Goal: Task Accomplishment & Management: Use online tool/utility

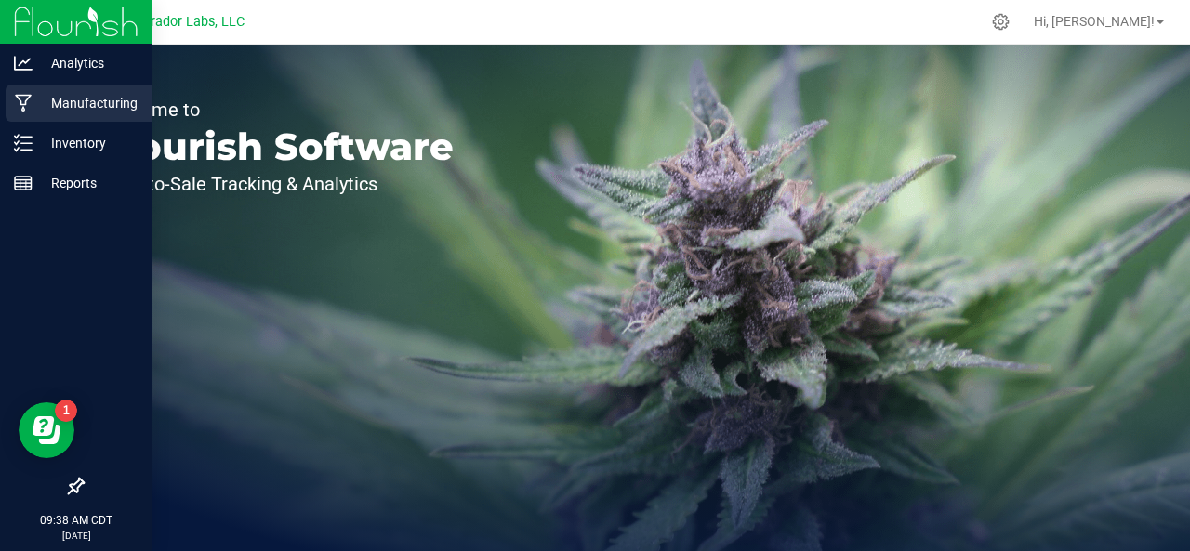
click at [54, 100] on p "Manufacturing" at bounding box center [89, 103] width 112 height 22
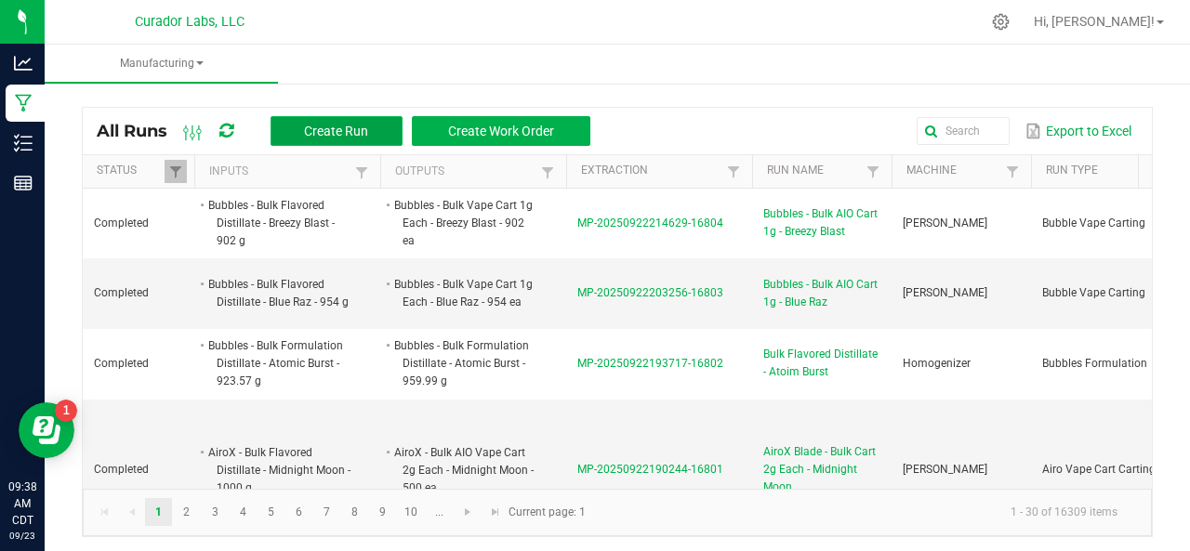
click at [318, 133] on span "Create Run" at bounding box center [336, 131] width 64 height 15
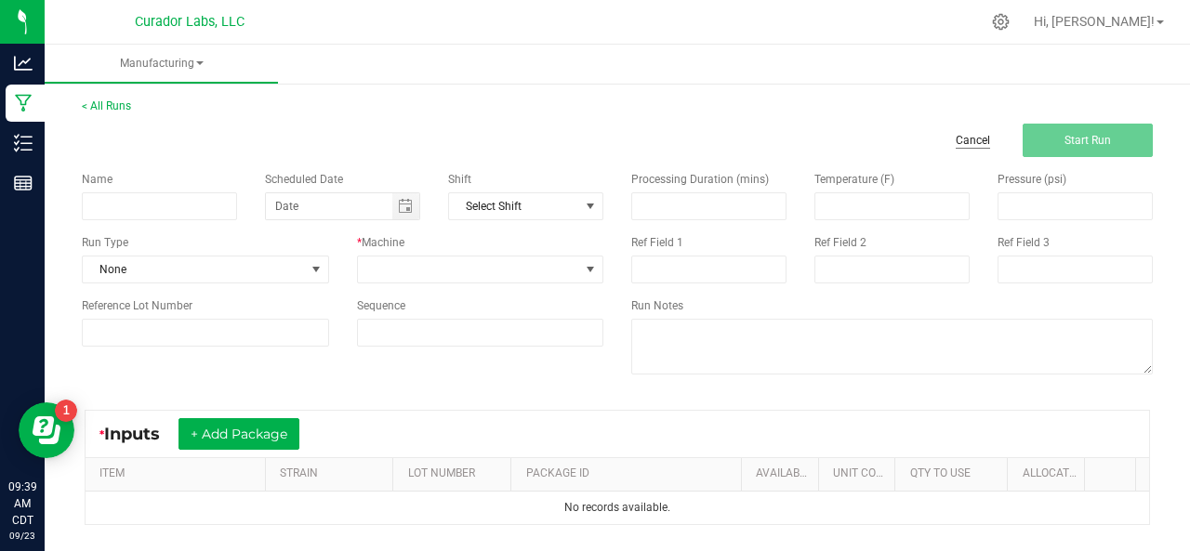
click at [958, 133] on link "Cancel" at bounding box center [973, 141] width 34 height 16
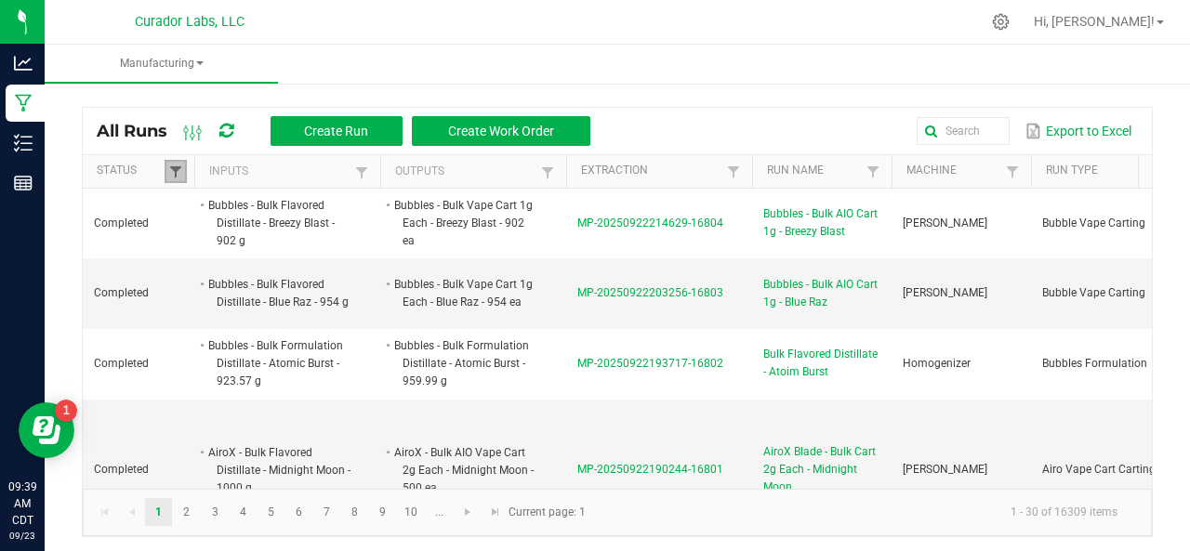
click at [172, 170] on span at bounding box center [175, 172] width 15 height 15
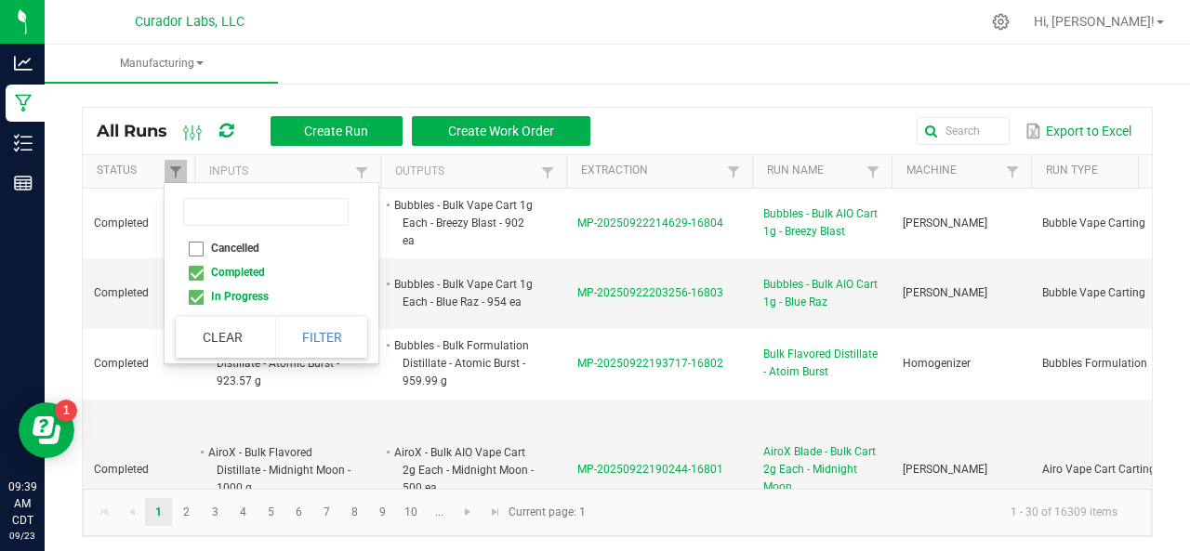
click at [196, 269] on li "Completed" at bounding box center [266, 272] width 180 height 24
checkbox input "false"
click at [312, 341] on button "Filter" at bounding box center [321, 337] width 93 height 41
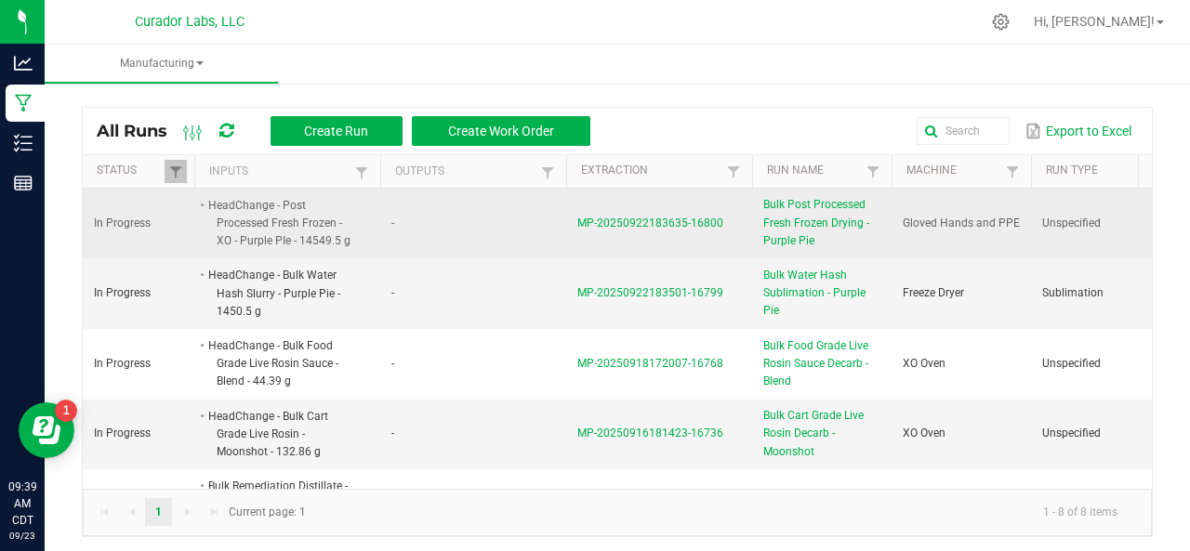
click at [662, 224] on span "MP-20250922183635-16800" at bounding box center [650, 223] width 146 height 13
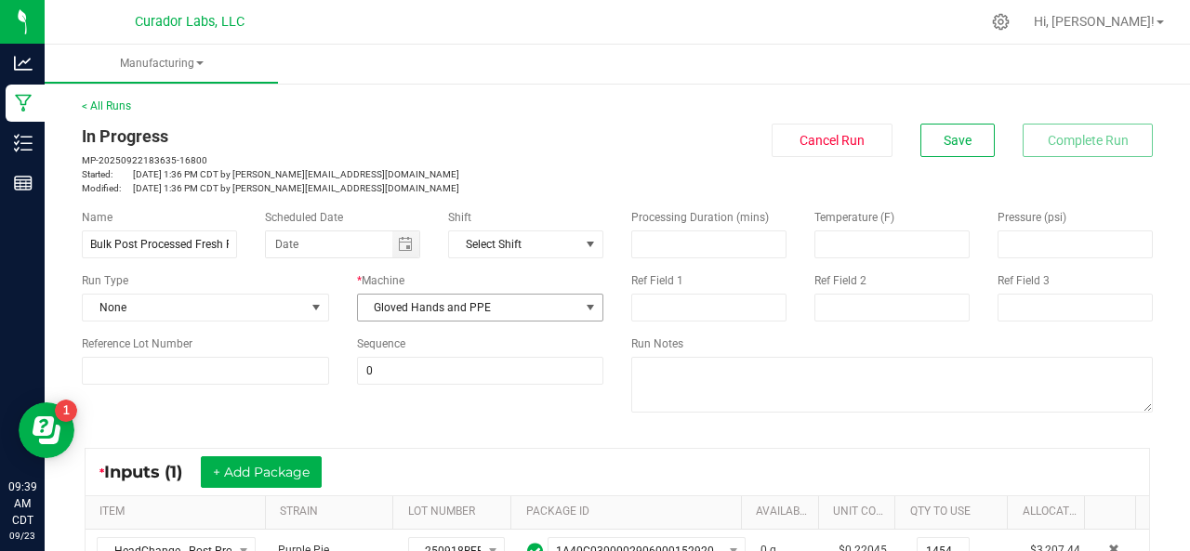
scroll to position [502, 0]
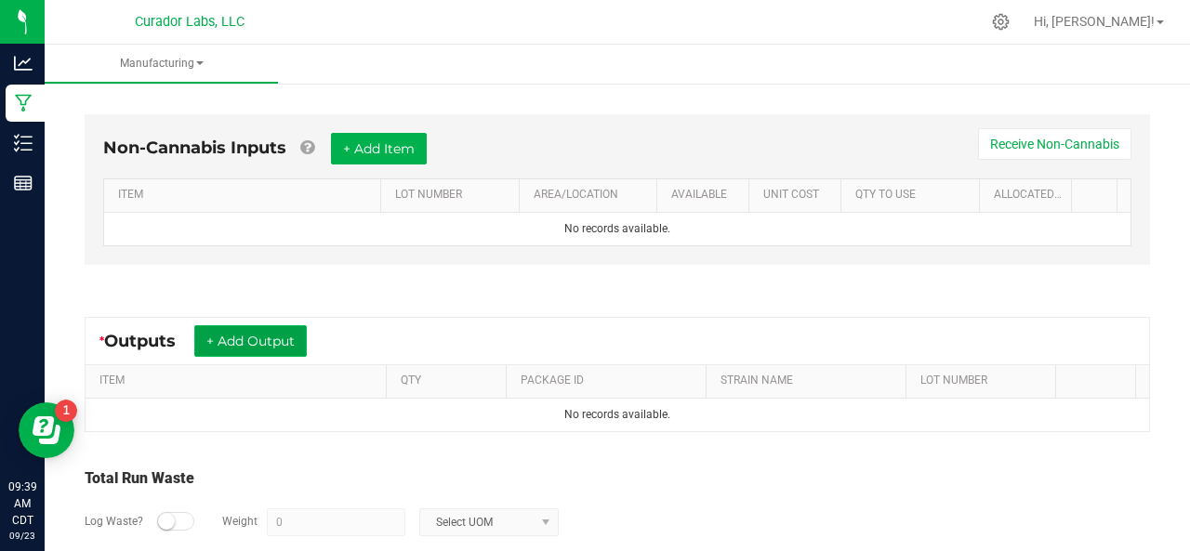
click at [272, 336] on button "+ Add Output" at bounding box center [250, 341] width 112 height 32
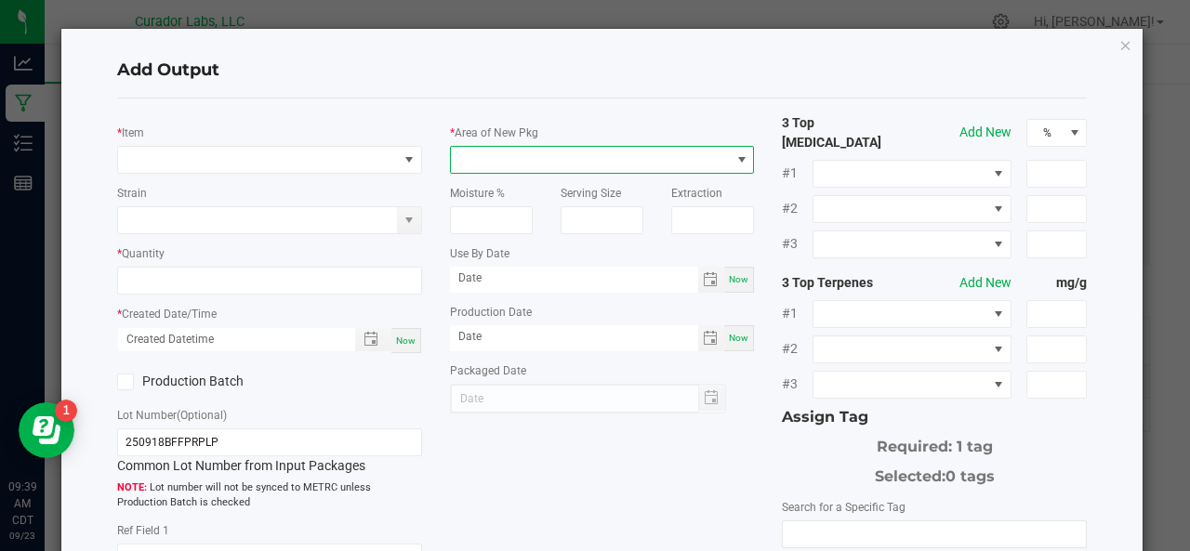
click at [476, 150] on span at bounding box center [591, 160] width 280 height 26
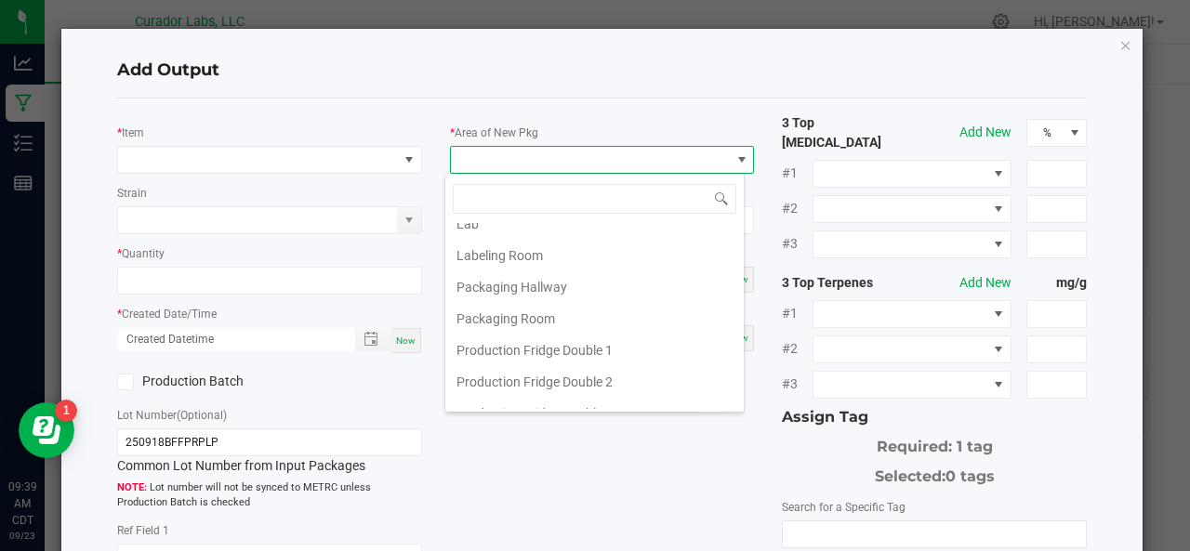
scroll to position [1186, 0]
type input "xo"
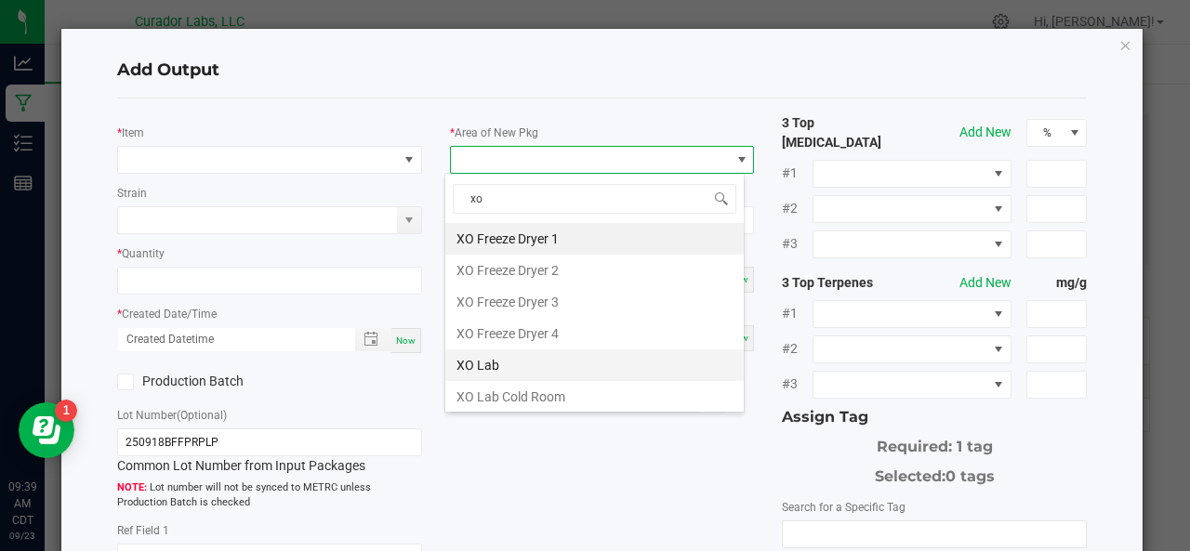
click at [517, 366] on li "XO Lab" at bounding box center [594, 366] width 298 height 32
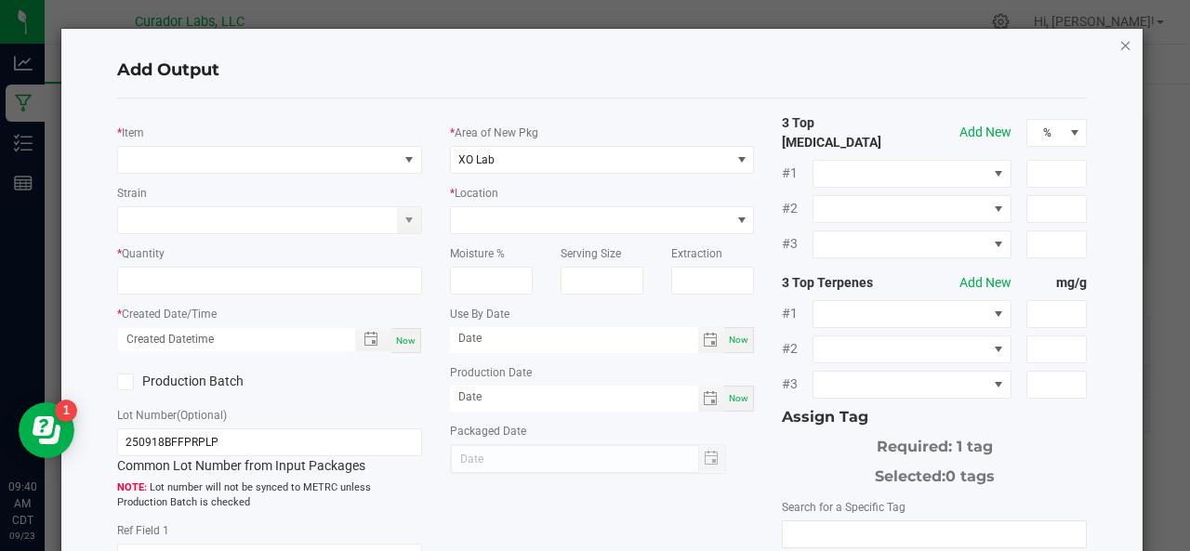
click at [1119, 46] on icon "button" at bounding box center [1125, 44] width 13 height 22
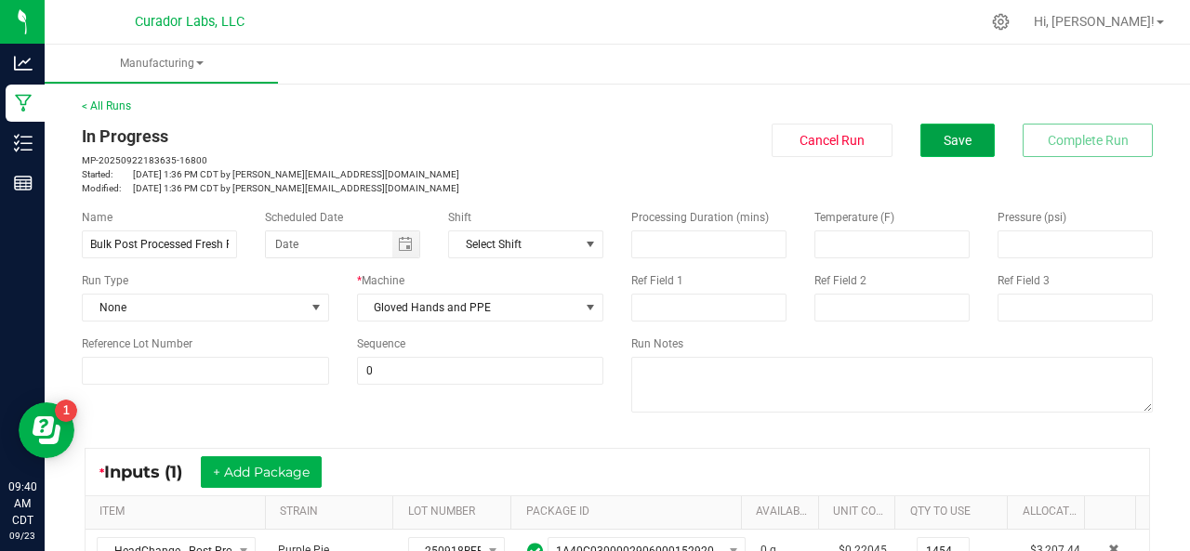
click at [959, 124] on button "Save" at bounding box center [957, 140] width 74 height 33
click at [955, 134] on span "Save" at bounding box center [958, 140] width 28 height 15
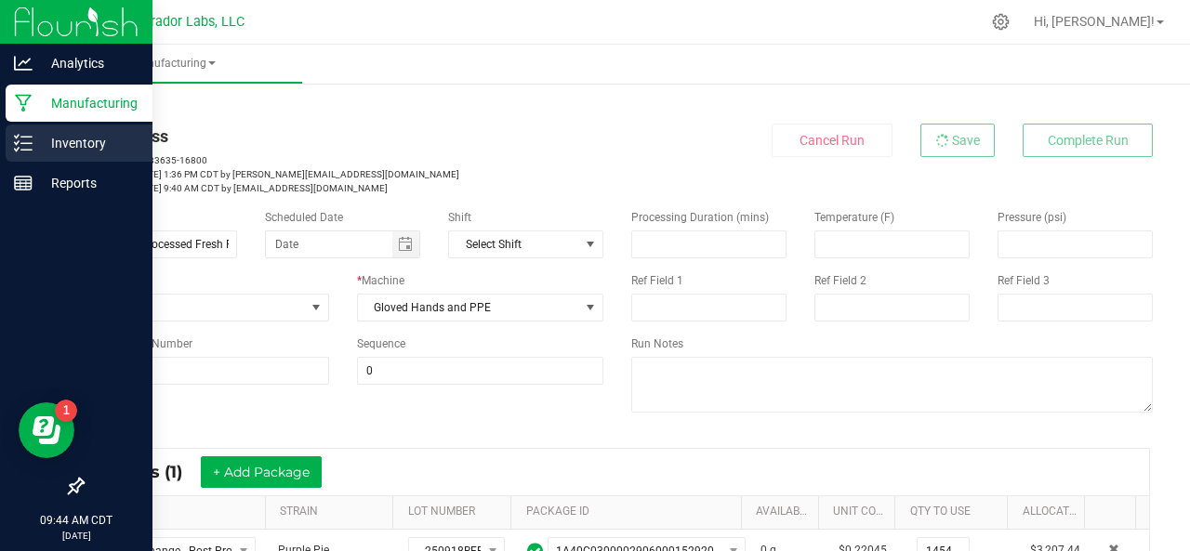
click at [15, 148] on icon at bounding box center [23, 143] width 19 height 19
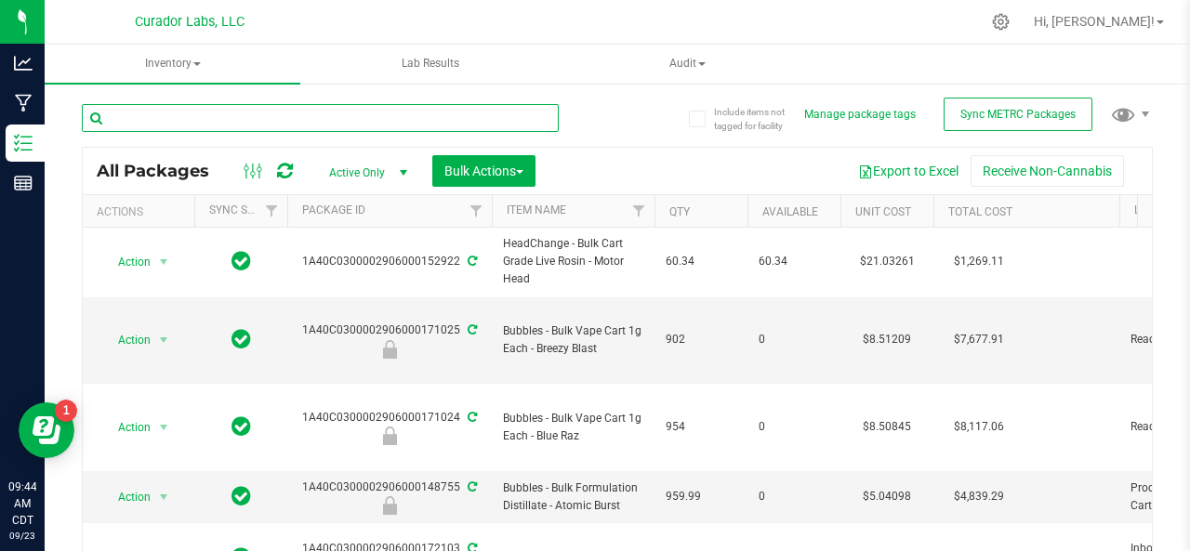
click at [141, 121] on input "text" at bounding box center [320, 118] width 477 height 28
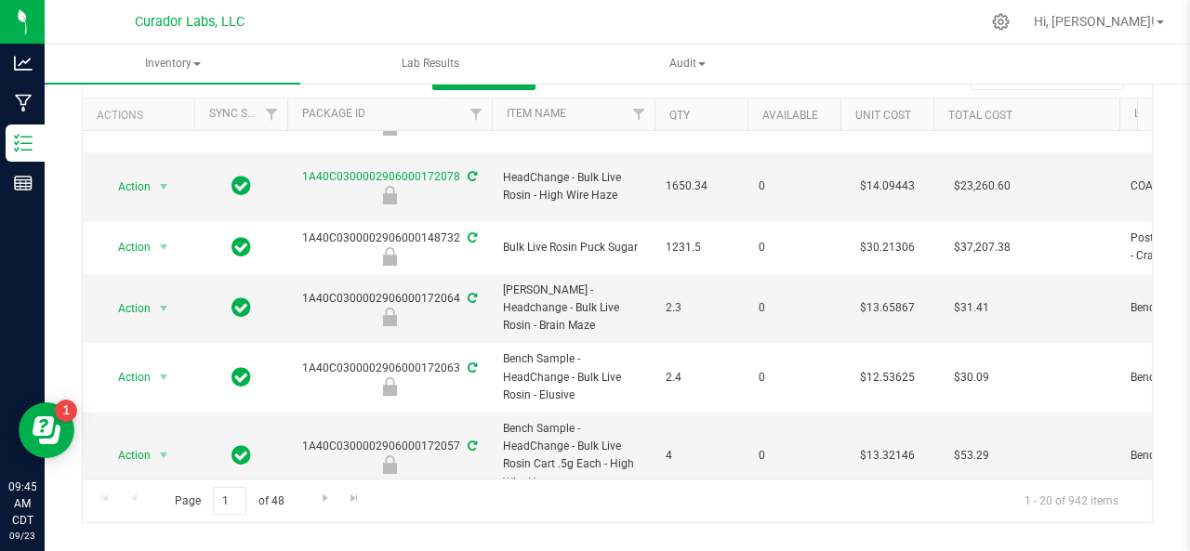
scroll to position [928, 0]
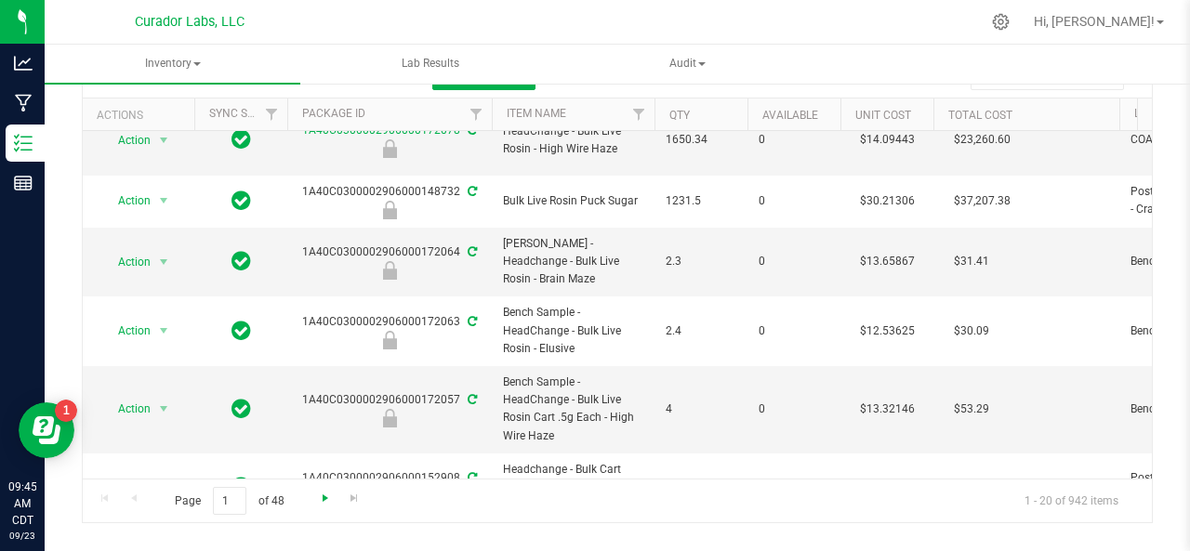
type input "rosin"
click at [320, 491] on span "Go to the next page" at bounding box center [325, 498] width 15 height 15
